Goal: Find specific page/section: Find specific page/section

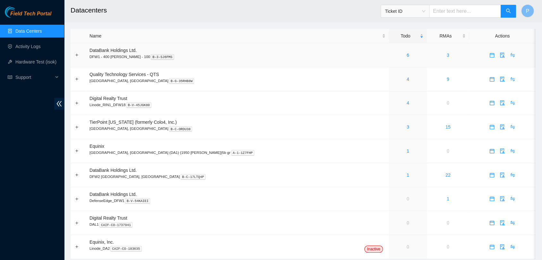
click at [389, 62] on td "6" at bounding box center [408, 55] width 38 height 24
